Goal: Information Seeking & Learning: Find contact information

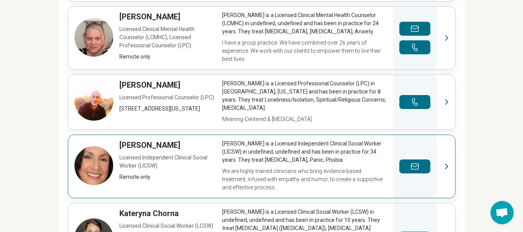
scroll to position [593, 0]
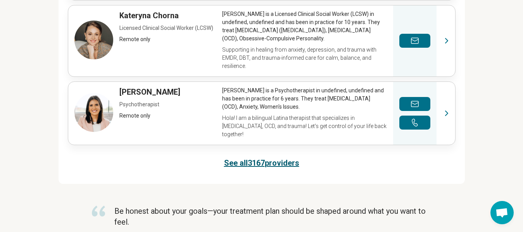
click at [255, 157] on link "See all 3167 providers" at bounding box center [261, 162] width 75 height 11
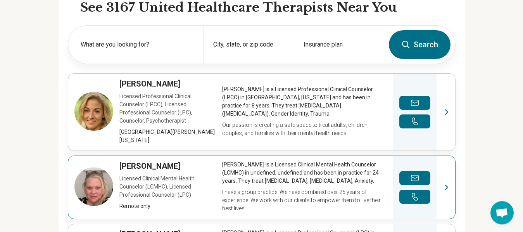
scroll to position [246, 0]
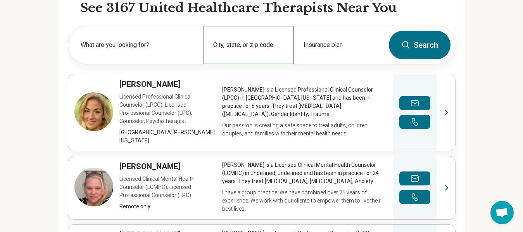
click at [248, 46] on div "City, state, or zip code" at bounding box center [248, 45] width 90 height 38
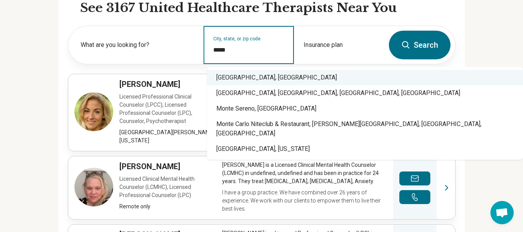
click at [255, 72] on div "[GEOGRAPHIC_DATA], [GEOGRAPHIC_DATA]" at bounding box center [365, 78] width 316 height 16
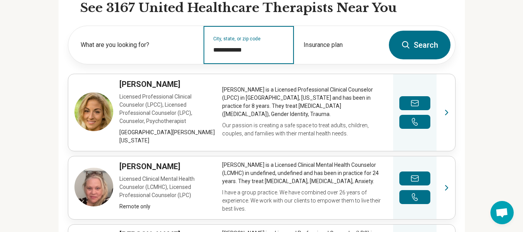
type input "**********"
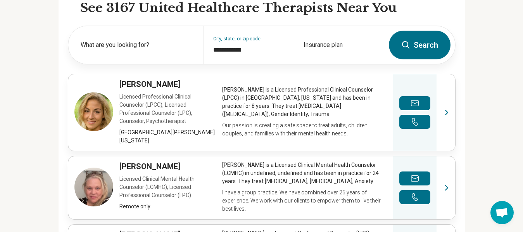
click at [420, 39] on button "Search" at bounding box center [420, 45] width 62 height 29
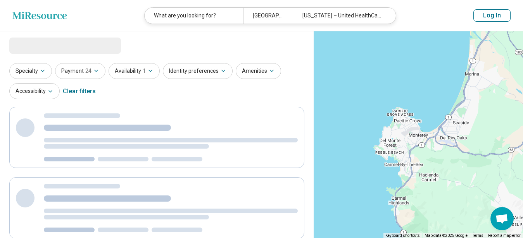
select select "***"
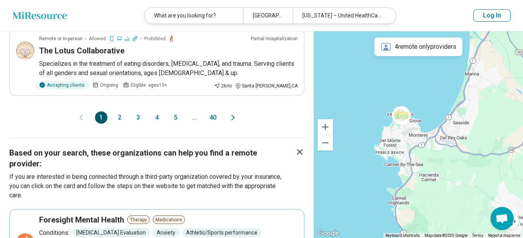
scroll to position [909, 0]
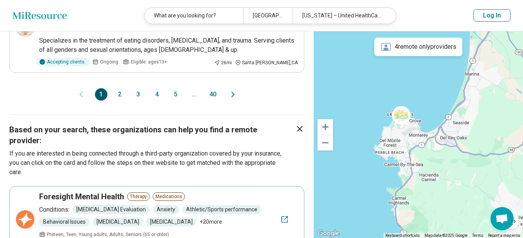
click at [119, 88] on button "2" at bounding box center [120, 94] width 12 height 12
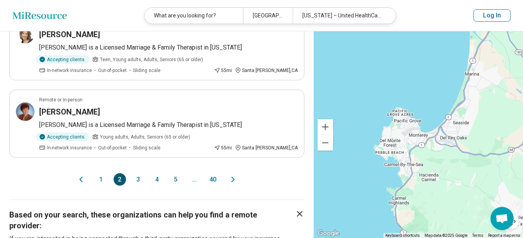
scroll to position [830, 0]
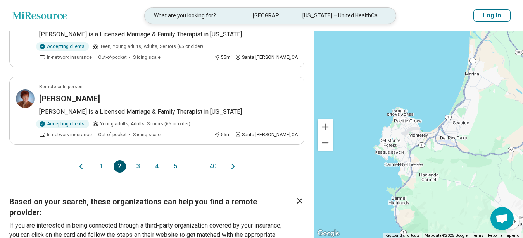
click at [183, 17] on div "What are you looking for?" at bounding box center [194, 16] width 98 height 16
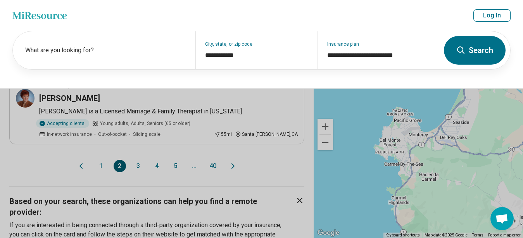
scroll to position [830, 0]
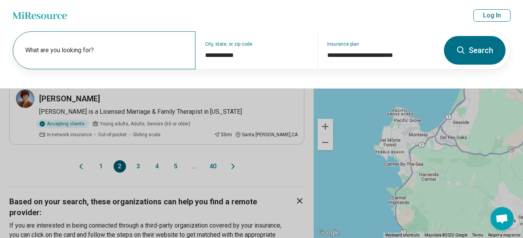
click at [116, 51] on label "What are you looking for?" at bounding box center [105, 50] width 161 height 9
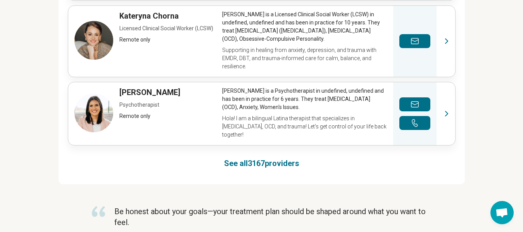
scroll to position [593, 0]
